Goal: Task Accomplishment & Management: Manage account settings

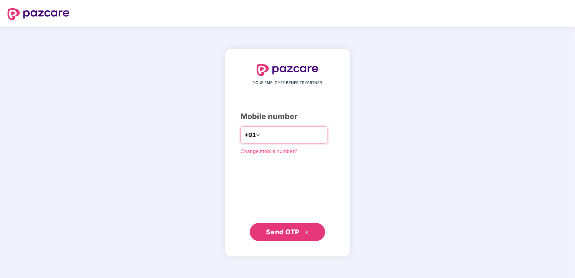
click at [280, 133] on input "number" at bounding box center [293, 135] width 62 height 12
click at [281, 230] on span "Send OTP" at bounding box center [283, 232] width 34 height 8
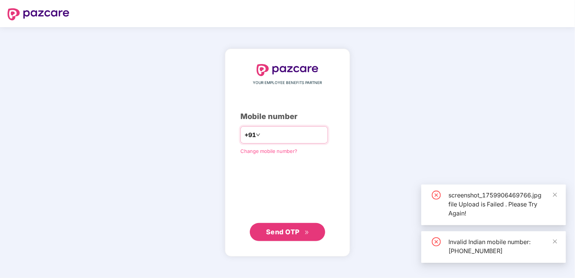
click at [320, 133] on input "**********" at bounding box center [293, 135] width 62 height 12
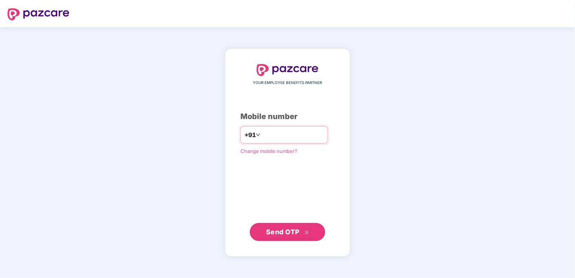
click at [320, 133] on input "**********" at bounding box center [293, 135] width 62 height 12
click at [251, 181] on div "**********" at bounding box center [287, 152] width 94 height 177
click at [275, 230] on span "Send OTP" at bounding box center [283, 231] width 34 height 8
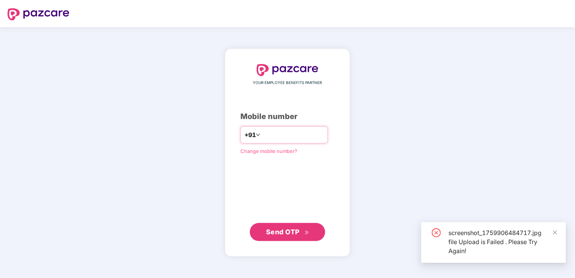
click at [262, 134] on input "**********" at bounding box center [293, 135] width 62 height 12
type input "**********"
click at [278, 230] on span "Send OTP" at bounding box center [283, 232] width 34 height 8
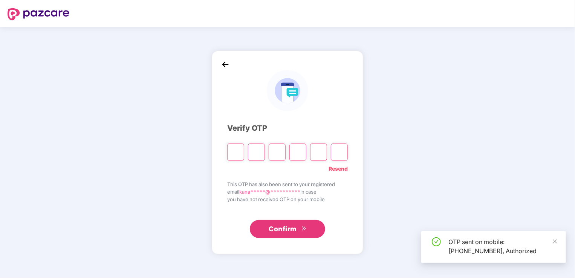
click at [238, 147] on input "Please enter verification code. Digit 1" at bounding box center [235, 151] width 17 height 17
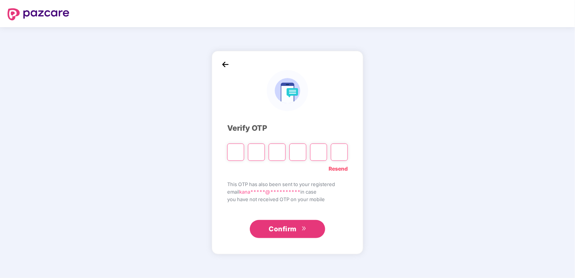
type input "*"
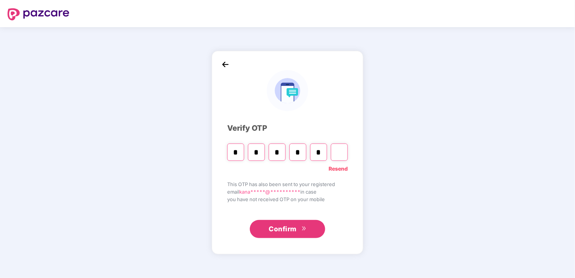
type input "*"
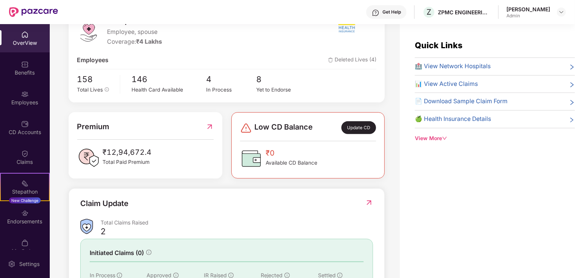
click at [26, 38] on div "OverView" at bounding box center [25, 38] width 50 height 28
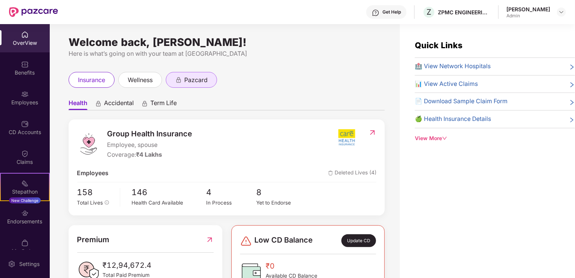
click at [205, 73] on div "pazcard" at bounding box center [191, 80] width 51 height 16
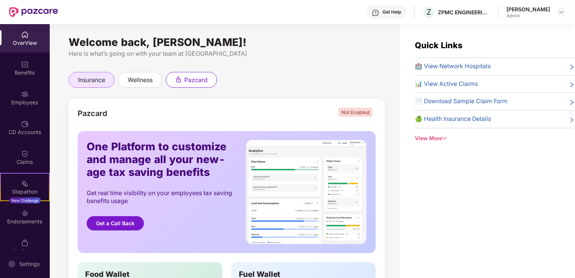
click at [96, 79] on span "insurance" at bounding box center [91, 79] width 27 height 9
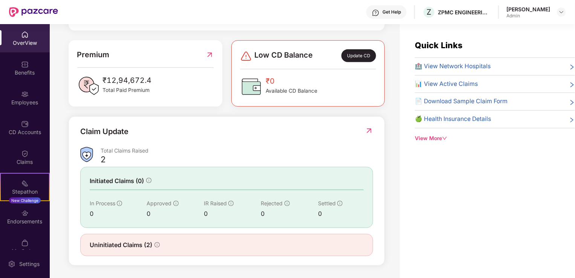
scroll to position [24, 0]
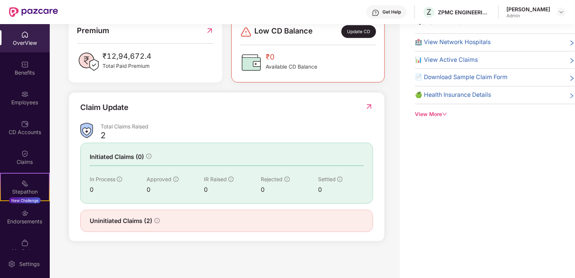
click at [139, 213] on div "Uninitiated Claims (2)" at bounding box center [226, 221] width 293 height 22
click at [134, 227] on div "Uninitiated Claims (2)" at bounding box center [226, 221] width 293 height 22
click at [124, 221] on span "Uninitiated Claims (2)" at bounding box center [121, 220] width 63 height 9
click at [109, 221] on span "Uninitiated Claims (2)" at bounding box center [121, 220] width 63 height 9
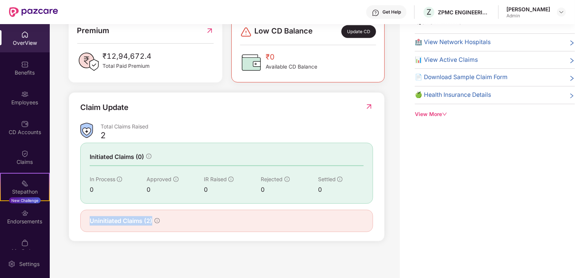
click at [109, 221] on span "Uninitiated Claims (2)" at bounding box center [121, 220] width 63 height 9
click at [208, 225] on div "Uninitiated Claims (2)" at bounding box center [226, 221] width 293 height 22
click at [104, 135] on div "2" at bounding box center [103, 135] width 5 height 11
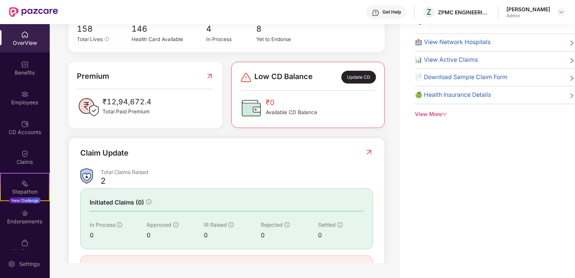
scroll to position [110, 0]
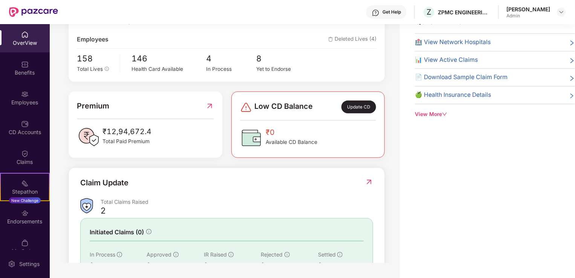
click at [124, 137] on span "Total Paid Premium" at bounding box center [127, 141] width 49 height 8
click at [160, 114] on div "Premium ₹12,94,672.4 Total Paid Premium" at bounding box center [145, 124] width 137 height 48
click at [24, 156] on img at bounding box center [25, 154] width 8 height 8
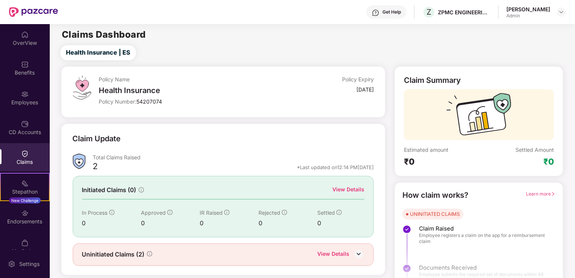
scroll to position [17, 0]
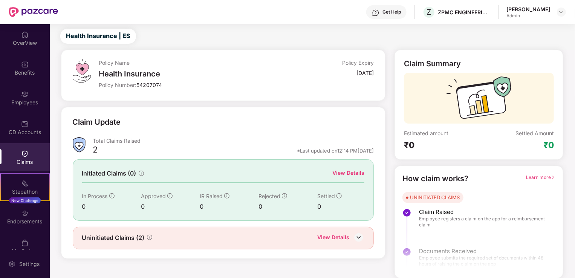
click at [119, 140] on div "Total Claims Raised" at bounding box center [233, 140] width 281 height 7
click at [116, 238] on span "Uninitiated Claims (2)" at bounding box center [113, 237] width 63 height 9
click at [344, 236] on div "View Details" at bounding box center [333, 238] width 32 height 10
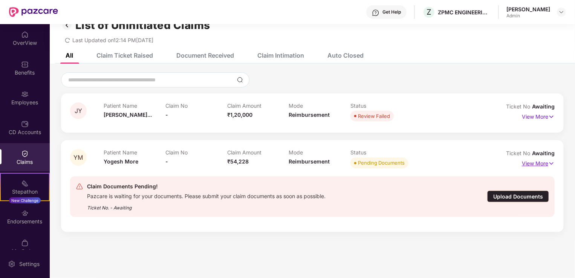
click at [534, 163] on p "View More" at bounding box center [538, 162] width 33 height 10
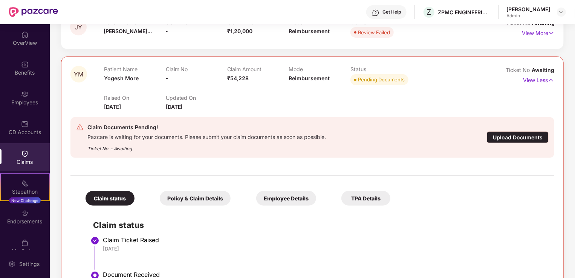
scroll to position [113, 0]
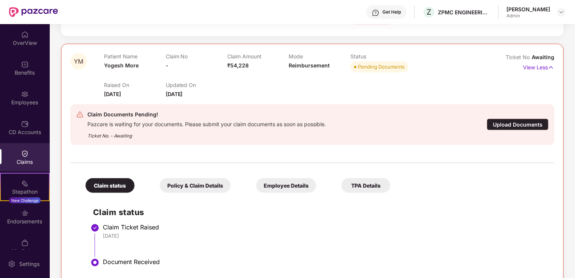
click at [185, 189] on div "Policy & Claim Details" at bounding box center [195, 185] width 71 height 15
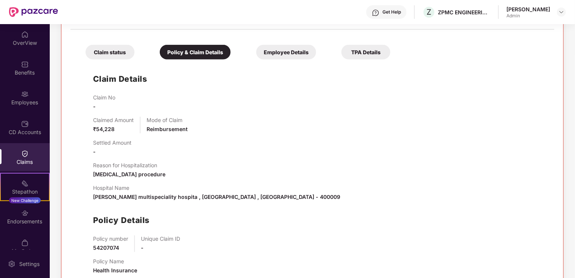
scroll to position [265, 0]
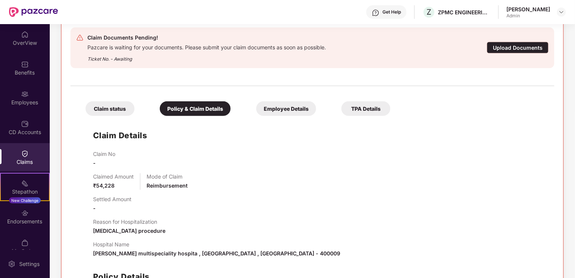
click at [289, 109] on div "Employee Details" at bounding box center [286, 108] width 60 height 15
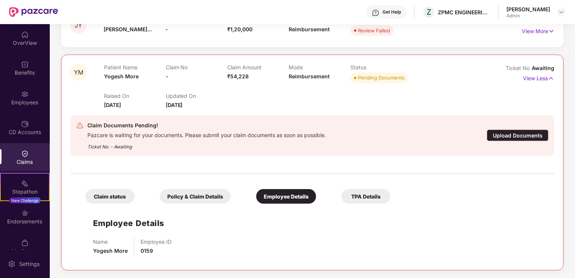
scroll to position [101, 0]
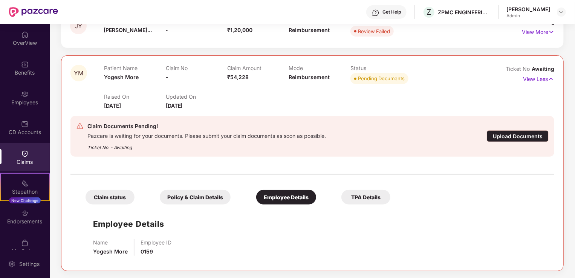
click at [358, 193] on div "TPA Details" at bounding box center [365, 197] width 49 height 15
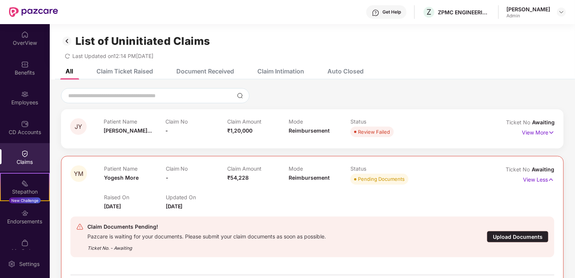
scroll to position [0, 0]
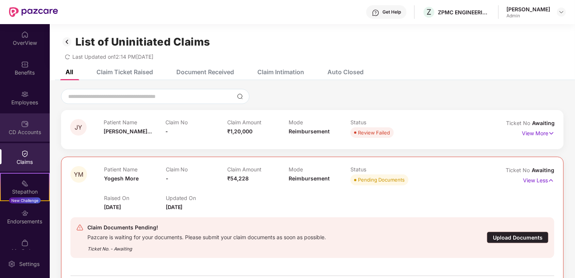
click at [25, 125] on img at bounding box center [25, 124] width 8 height 8
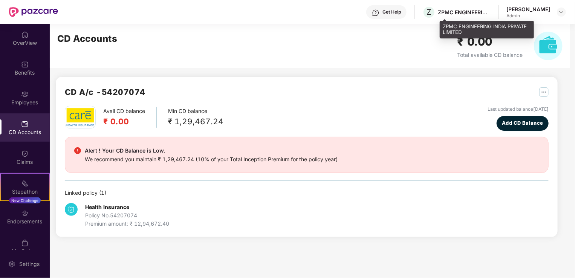
click at [473, 8] on div "Z ZPMC ENGINEERING INDIA PRIVATE LIMITED" at bounding box center [456, 12] width 68 height 13
click at [473, 17] on div "Z ZPMC ENGINEERING INDIA PRIVATE LIMITED" at bounding box center [456, 12] width 68 height 13
click at [473, 9] on div "ZPMC ENGINEERING INDIA PRIVATE LIMITED" at bounding box center [464, 12] width 53 height 7
drag, startPoint x: 473, startPoint y: 9, endPoint x: 477, endPoint y: 10, distance: 4.5
click at [473, 10] on div "ZPMC ENGINEERING INDIA PRIVATE LIMITED" at bounding box center [464, 12] width 53 height 7
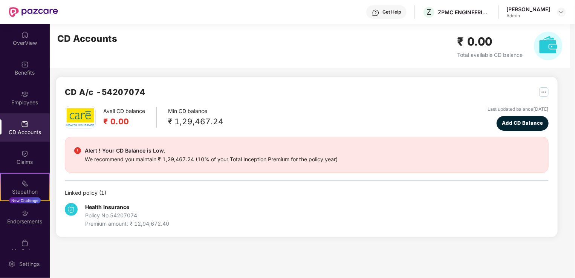
drag, startPoint x: 547, startPoint y: 5, endPoint x: 556, endPoint y: 5, distance: 8.3
click at [547, 5] on div "Get Help Z ZPMC ENGINEERING INDIA PRIVATE LIMITED [PERSON_NAME]" at bounding box center [312, 12] width 508 height 24
click at [566, 9] on header "Get Help Z ZPMC ENGINEERING INDIA PRIVATE LIMITED [PERSON_NAME]" at bounding box center [287, 12] width 575 height 24
click at [560, 11] on img at bounding box center [561, 12] width 6 height 6
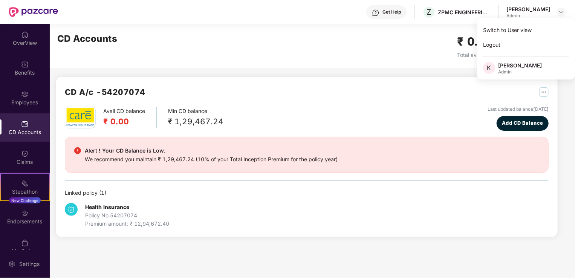
click at [264, 67] on div "CD Accounts ₹ 0.00 Total available CD balance" at bounding box center [310, 46] width 520 height 44
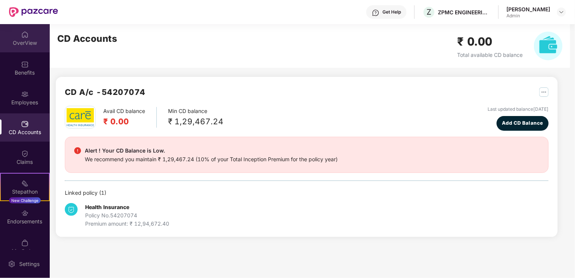
click at [30, 37] on div "OverView" at bounding box center [25, 38] width 50 height 28
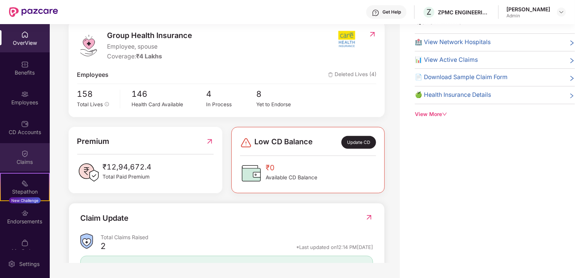
scroll to position [12, 0]
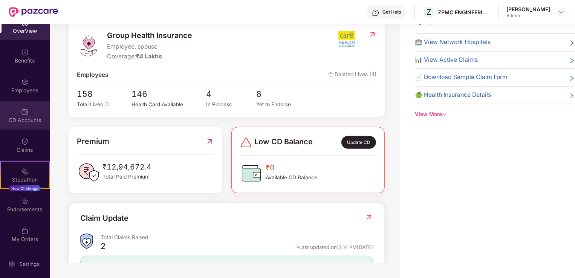
click at [20, 115] on div "CD Accounts" at bounding box center [25, 115] width 50 height 28
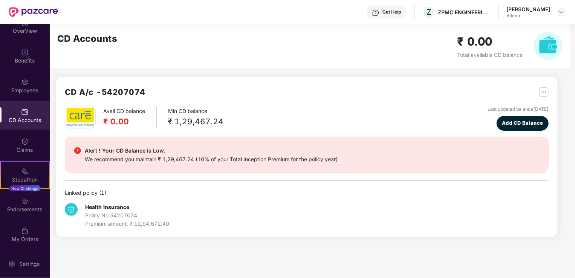
click at [542, 50] on img at bounding box center [548, 46] width 29 height 29
click at [15, 177] on div "Stepathon" at bounding box center [25, 180] width 48 height 8
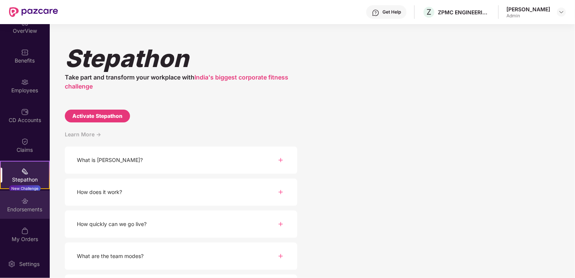
click at [30, 206] on div "Endorsements" at bounding box center [25, 210] width 50 height 8
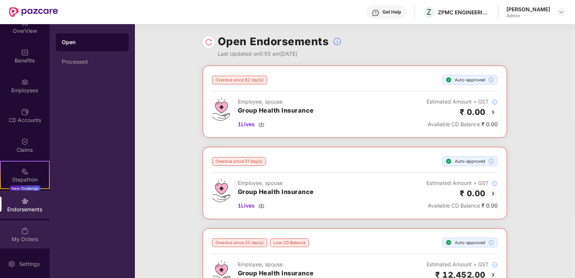
click at [31, 233] on div "My Orders" at bounding box center [25, 234] width 50 height 28
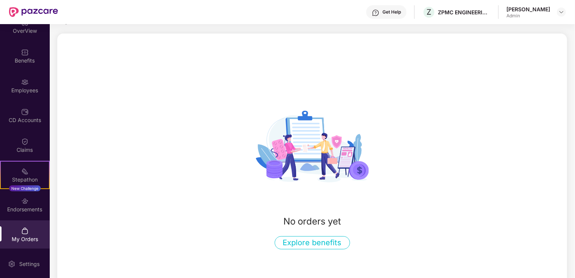
scroll to position [46, 0]
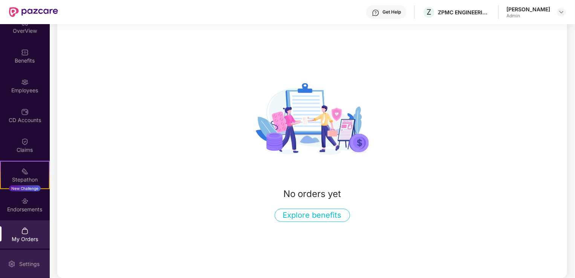
click at [35, 264] on div "Settings" at bounding box center [29, 264] width 25 height 8
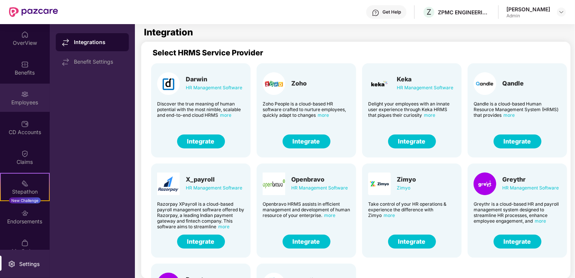
click at [24, 99] on div "Employees" at bounding box center [25, 103] width 50 height 8
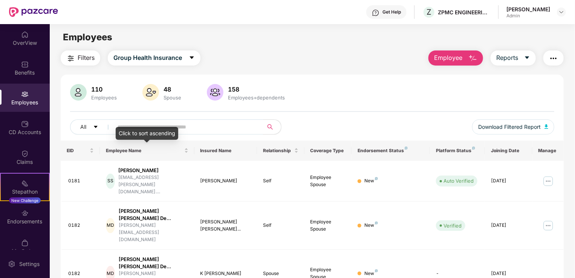
click at [154, 120] on span at bounding box center [185, 126] width 154 height 15
type input "******"
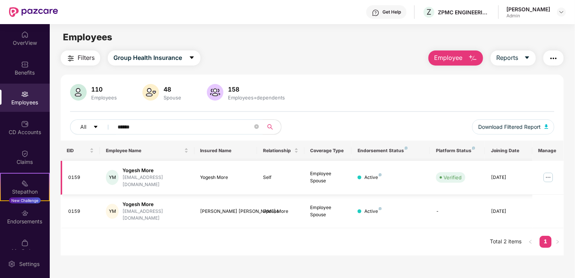
click at [547, 175] on img at bounding box center [548, 177] width 12 height 12
click at [268, 241] on div "EID Employee Name Insured Name Relationship Coverage Type Endorsement Status Pl…" at bounding box center [312, 197] width 503 height 115
click at [140, 172] on div "Yogesh More" at bounding box center [155, 170] width 66 height 7
drag, startPoint x: 136, startPoint y: 172, endPoint x: 71, endPoint y: 180, distance: 65.5
click at [136, 173] on div "Yogesh More" at bounding box center [155, 170] width 66 height 7
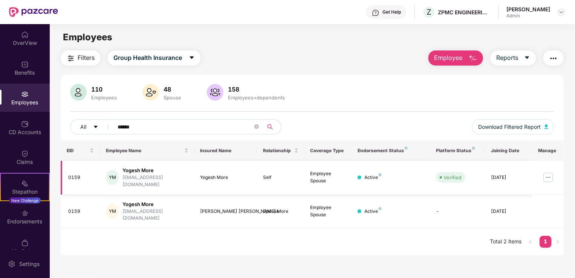
click at [72, 175] on div "0159" at bounding box center [81, 177] width 26 height 7
click at [378, 176] on div "Active" at bounding box center [372, 177] width 17 height 7
click at [445, 175] on div "Verified" at bounding box center [452, 178] width 18 height 8
click at [523, 175] on div "04 June 2025" at bounding box center [508, 177] width 35 height 7
click at [548, 175] on img at bounding box center [548, 177] width 12 height 12
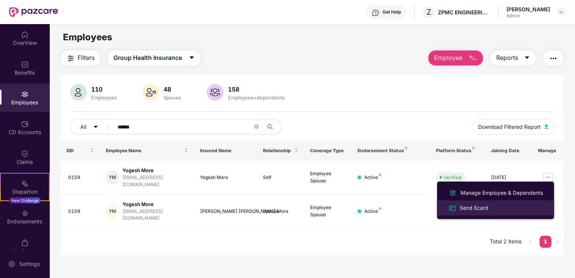
click at [483, 210] on div "Send Ecard" at bounding box center [474, 208] width 32 height 8
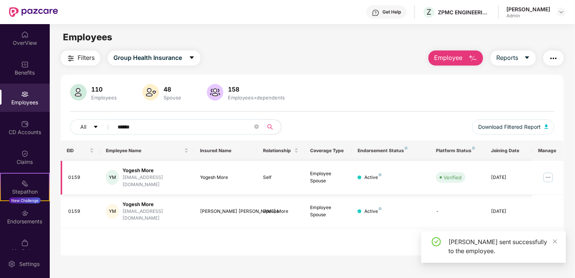
click at [549, 174] on img at bounding box center [548, 177] width 12 height 12
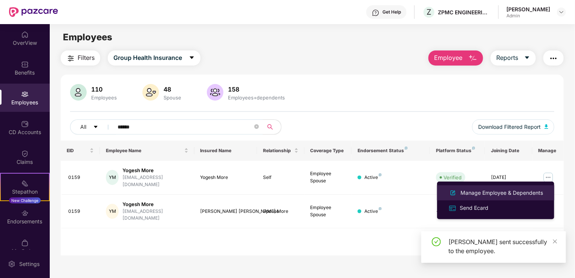
click at [486, 194] on div "Manage Employee & Dependents" at bounding box center [501, 193] width 85 height 8
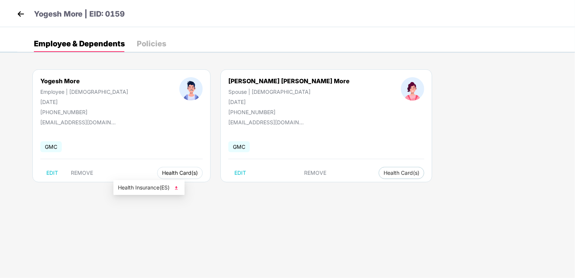
click at [162, 175] on span "Health Card(s)" at bounding box center [180, 173] width 36 height 4
click at [132, 189] on span "Health Insurance(ES)" at bounding box center [149, 187] width 62 height 8
click at [154, 40] on div "Policies" at bounding box center [151, 44] width 29 height 8
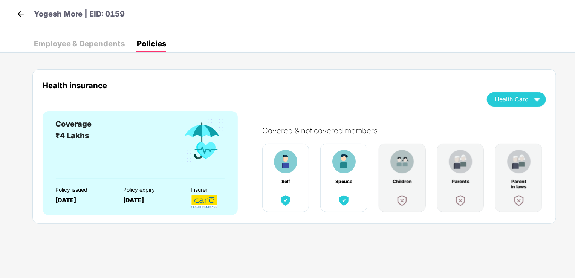
click at [304, 183] on div "Self" at bounding box center [285, 177] width 47 height 69
click at [352, 185] on div "Spouse" at bounding box center [343, 177] width 47 height 69
drag, startPoint x: 396, startPoint y: 181, endPoint x: 457, endPoint y: 175, distance: 60.9
click at [397, 181] on div "Children" at bounding box center [402, 181] width 20 height 5
click at [457, 175] on div "Parents" at bounding box center [460, 177] width 47 height 69
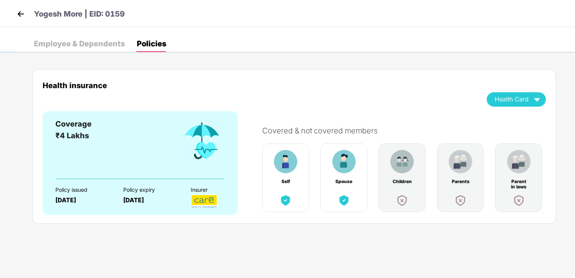
click at [517, 175] on div "Parent in laws" at bounding box center [518, 177] width 47 height 69
click at [512, 103] on div "Health Card" at bounding box center [515, 99] width 43 height 13
click at [511, 121] on div "Yogesh More" at bounding box center [528, 122] width 84 height 8
click at [66, 49] on div "Employee & Dependents" at bounding box center [79, 43] width 91 height 17
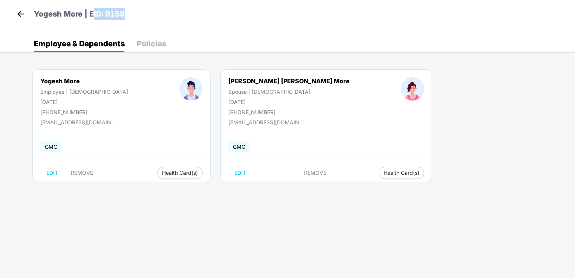
drag, startPoint x: 95, startPoint y: 13, endPoint x: 158, endPoint y: 11, distance: 63.7
click at [158, 11] on div "Yogesh More | EID: 0159" at bounding box center [287, 13] width 575 height 27
drag, startPoint x: 158, startPoint y: 11, endPoint x: 291, endPoint y: 18, distance: 133.1
click at [291, 18] on div "Yogesh More | EID: 0159" at bounding box center [287, 13] width 575 height 27
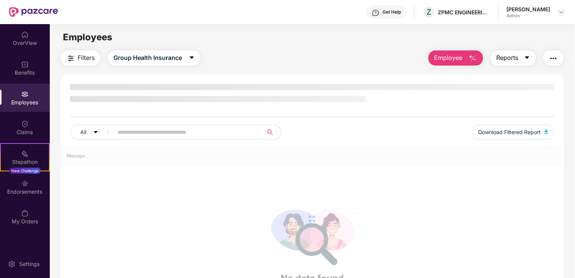
click at [523, 59] on button "Reports" at bounding box center [512, 57] width 45 height 15
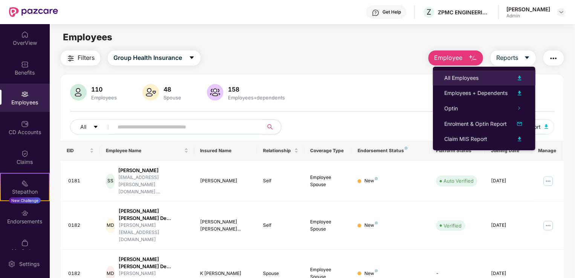
click at [460, 76] on div "All Employees" at bounding box center [461, 78] width 34 height 8
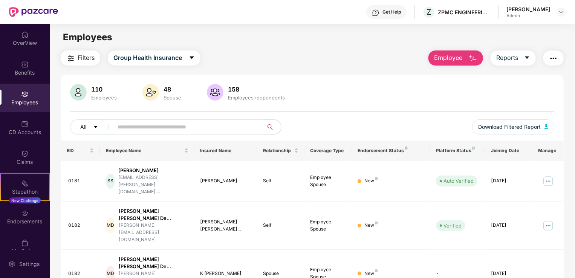
click at [79, 61] on span "Filters" at bounding box center [86, 57] width 17 height 9
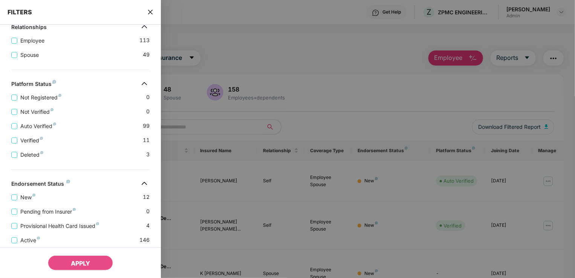
scroll to position [142, 0]
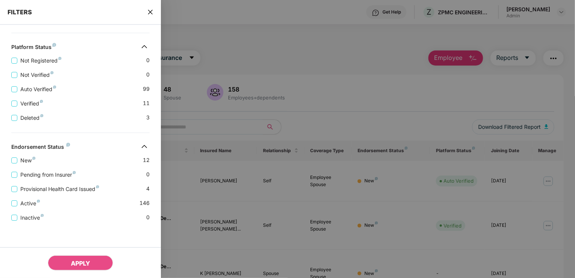
click at [148, 10] on icon "close" at bounding box center [150, 12] width 6 height 6
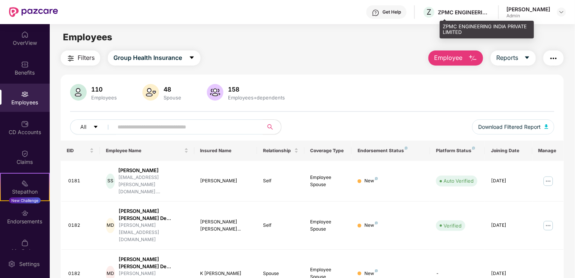
click at [455, 15] on div "ZPMC ENGINEERING INDIA PRIVATE LIMITED" at bounding box center [464, 12] width 53 height 7
click at [453, 14] on div "Z ZPMC ENGINEERING INDIA PRIVATE LIMITED" at bounding box center [456, 12] width 68 height 13
click at [490, 14] on div "ZPMC ENGINEERING INDIA PRIVATE LIMITED" at bounding box center [464, 12] width 53 height 7
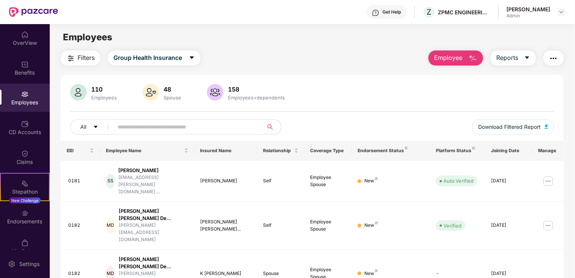
click at [541, 13] on div "Admin" at bounding box center [528, 16] width 44 height 6
click at [563, 11] on img at bounding box center [561, 12] width 6 height 6
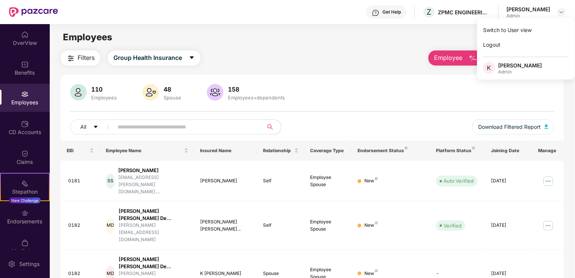
click at [517, 76] on div "Switch to User view Logout K Kanak Jha Admin" at bounding box center [526, 48] width 98 height 61
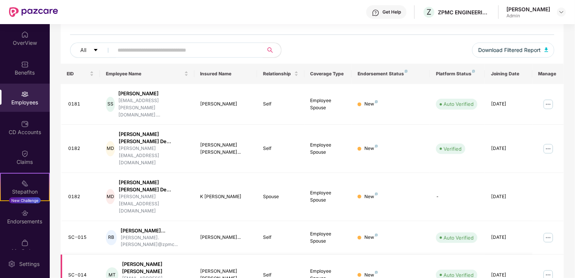
scroll to position [0, 0]
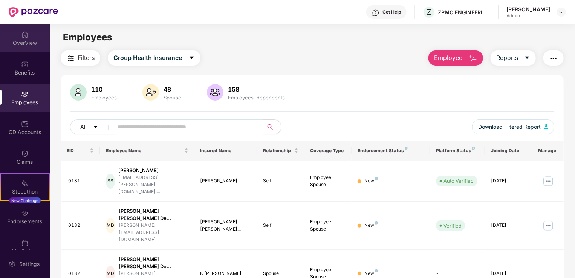
click at [25, 44] on div "OverView" at bounding box center [25, 43] width 50 height 8
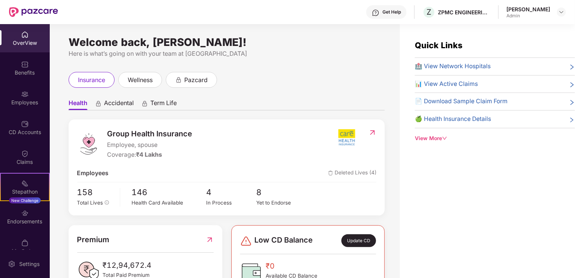
click at [444, 136] on icon "down" at bounding box center [444, 138] width 5 height 5
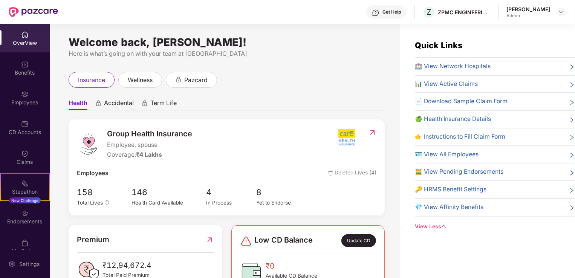
click at [116, 103] on span "Accidental" at bounding box center [119, 104] width 30 height 11
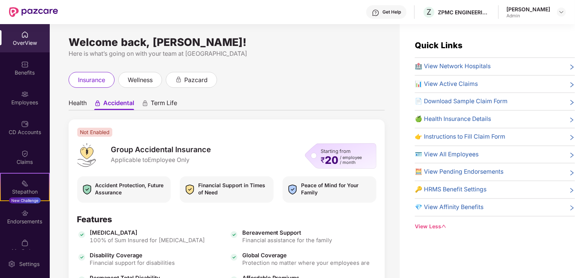
click at [162, 107] on span "Term Life" at bounding box center [164, 104] width 26 height 11
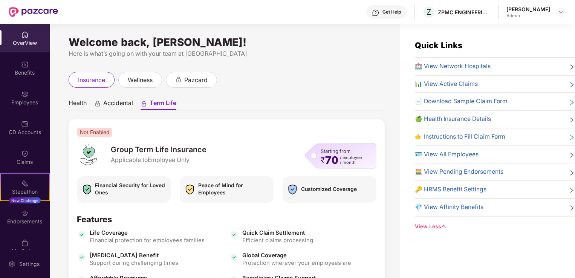
click at [72, 102] on span "Health" at bounding box center [78, 104] width 18 height 11
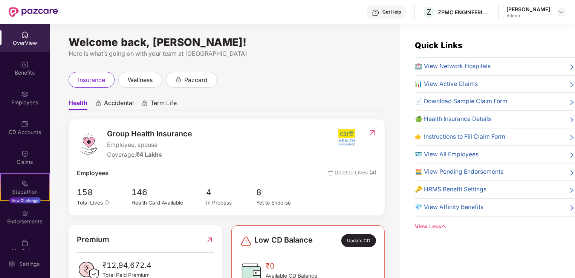
click at [406, 17] on div "Get Help" at bounding box center [386, 12] width 40 height 14
click at [254, 69] on div "Welcome back, Kanak Jha! Here is what’s going on with your team at Pazcare insu…" at bounding box center [225, 155] width 350 height 263
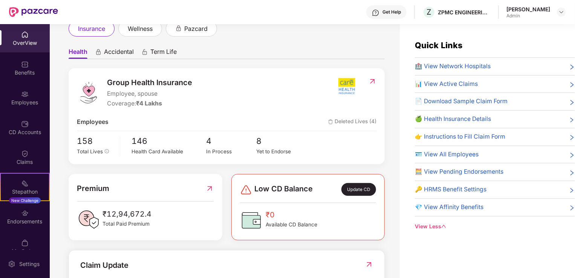
scroll to position [113, 0]
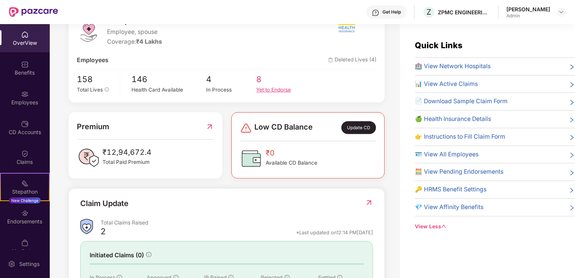
click at [259, 90] on div "Yet to Endorse" at bounding box center [281, 90] width 50 height 8
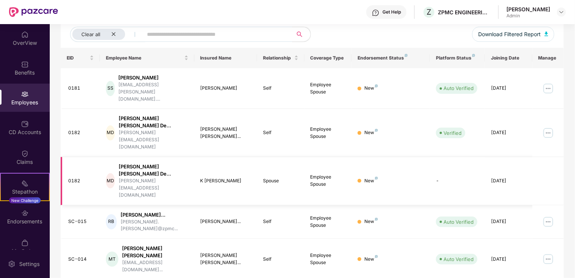
scroll to position [0, 0]
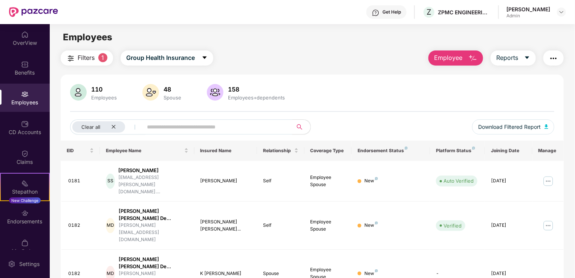
click at [168, 95] on div "Spouse" at bounding box center [172, 98] width 21 height 6
click at [102, 96] on div "Employees" at bounding box center [104, 98] width 29 height 6
click at [100, 61] on span "1" at bounding box center [102, 57] width 9 height 9
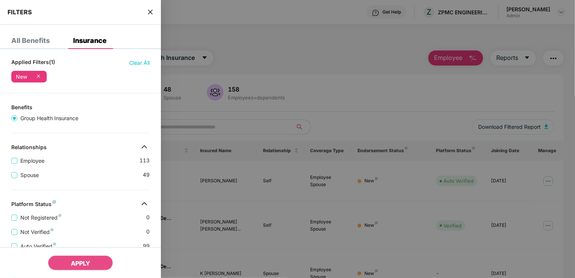
click at [381, 43] on div at bounding box center [287, 139] width 575 height 278
click at [383, 46] on div at bounding box center [287, 139] width 575 height 278
click at [152, 12] on icon "close" at bounding box center [150, 12] width 6 height 6
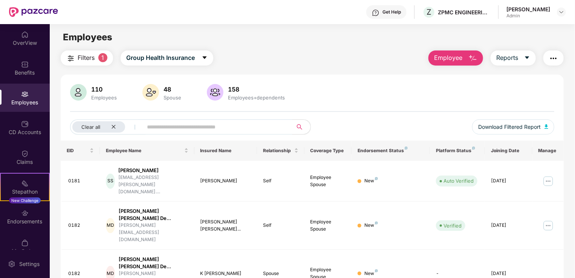
click at [453, 52] on button "Employee" at bounding box center [455, 57] width 55 height 15
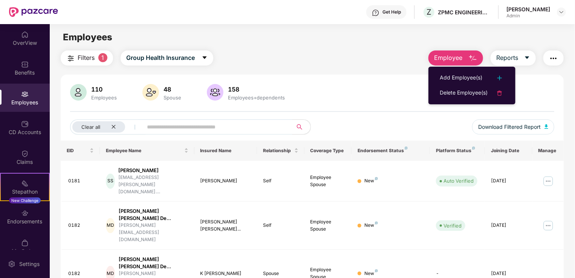
click at [366, 94] on div "110 Employees 48 Spouse 158 Employees+dependents" at bounding box center [312, 93] width 484 height 18
